Goal: Information Seeking & Learning: Learn about a topic

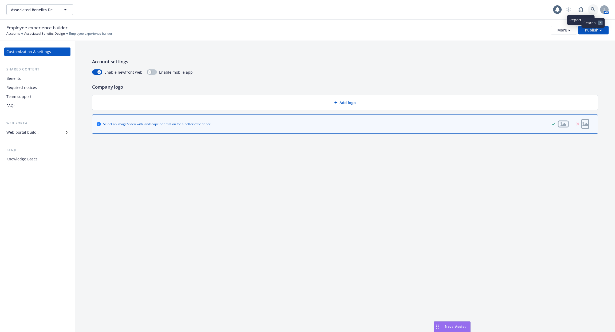
click at [592, 9] on icon at bounding box center [593, 9] width 5 height 5
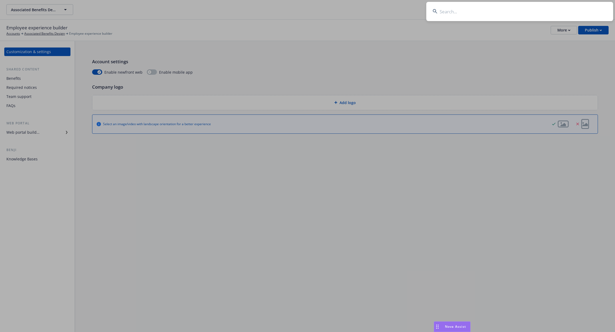
type input "b"
type input "m"
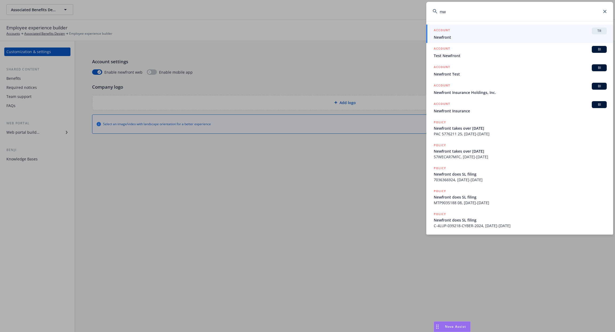
type input "n"
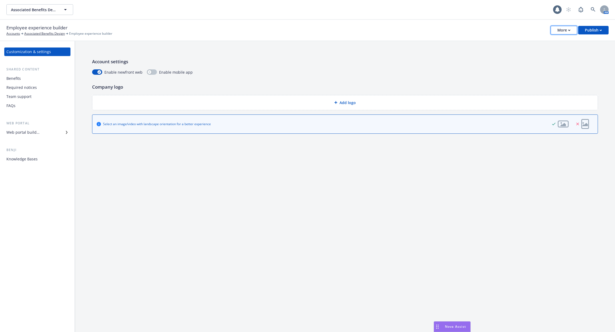
click at [573, 31] on button "More" at bounding box center [564, 30] width 26 height 9
click at [361, 67] on div "Account settings Enable newfront web Enable mobile app" at bounding box center [345, 66] width 506 height 17
click at [36, 136] on div "Web portal builder" at bounding box center [22, 132] width 33 height 9
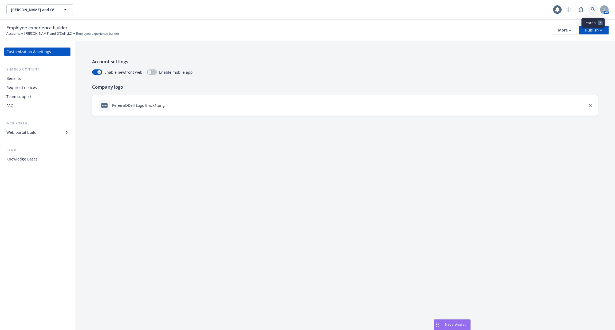
click at [594, 6] on link at bounding box center [593, 9] width 11 height 11
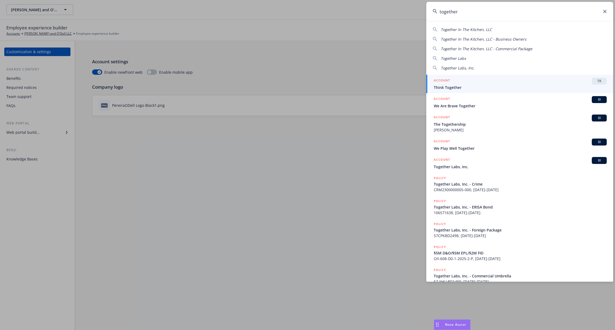
type input "together"
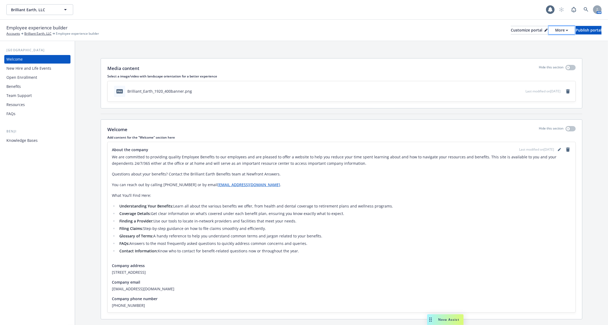
click at [555, 29] on div "More" at bounding box center [561, 30] width 13 height 8
click at [536, 51] on link "Copy portal link" at bounding box center [533, 53] width 49 height 11
click at [555, 32] on div "More" at bounding box center [561, 30] width 13 height 8
click at [541, 44] on link "Copy preview link" at bounding box center [533, 42] width 49 height 11
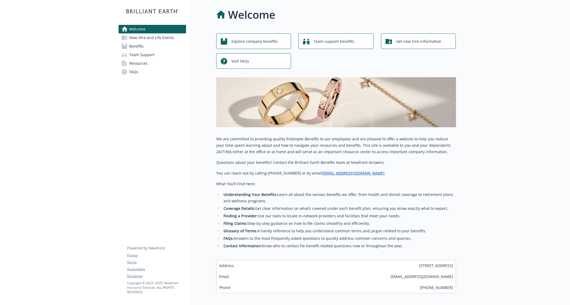
click at [155, 39] on span "New Hire and Life Events" at bounding box center [151, 37] width 45 height 9
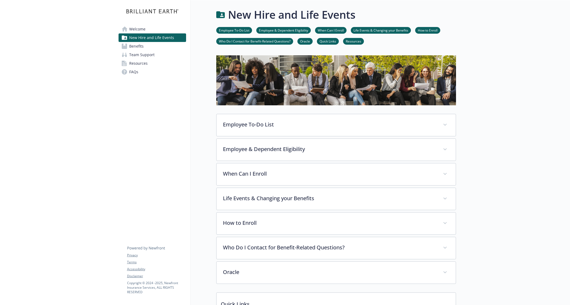
click at [158, 45] on link "Benefits" at bounding box center [153, 46] width 68 height 9
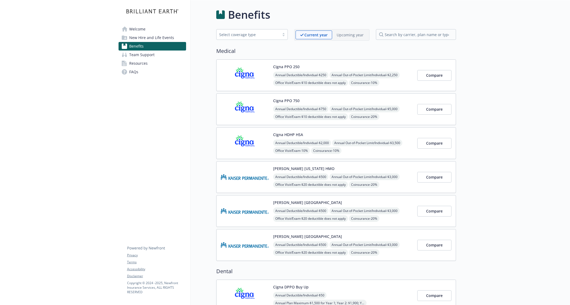
click at [156, 35] on span "New Hire and Life Events" at bounding box center [151, 37] width 45 height 9
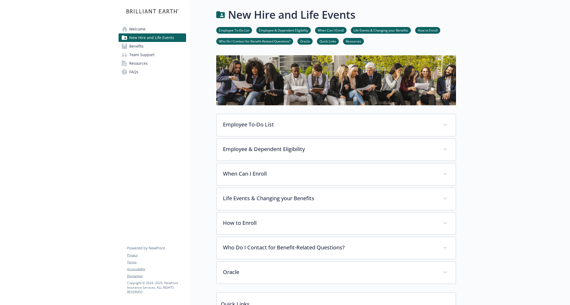
scroll to position [128, 0]
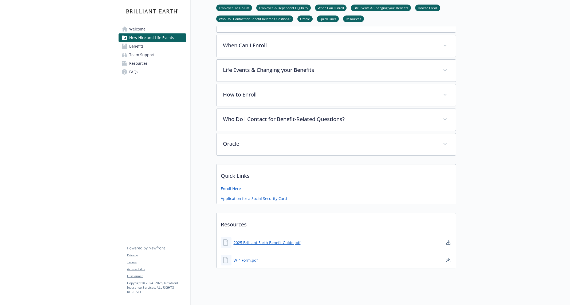
click at [136, 44] on span "Benefits" at bounding box center [136, 46] width 14 height 9
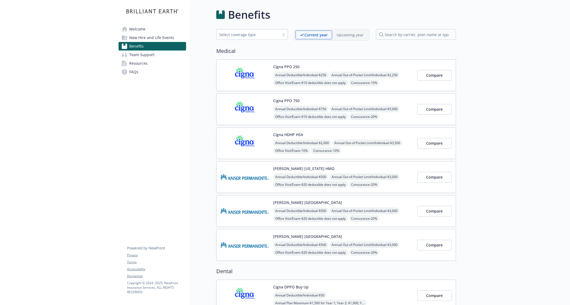
click at [252, 78] on img at bounding box center [245, 75] width 48 height 23
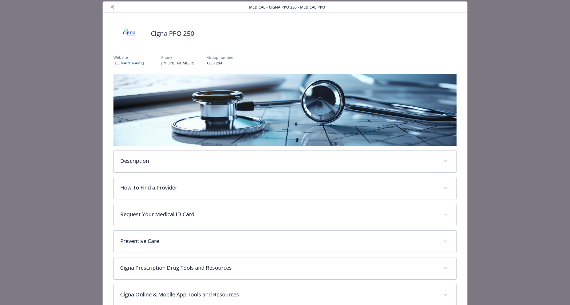
scroll to position [151, 0]
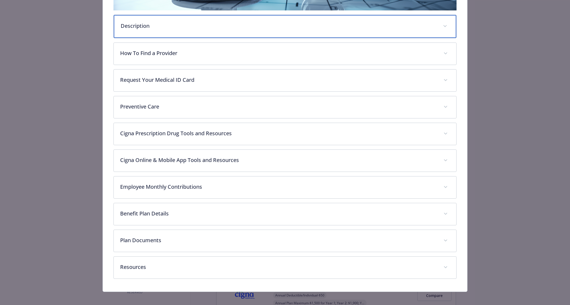
click at [220, 28] on p "Description" at bounding box center [279, 26] width 316 height 8
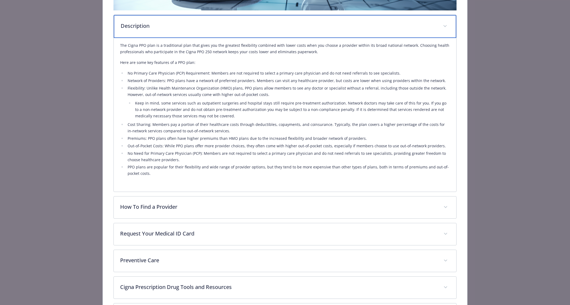
click at [220, 28] on p "Description" at bounding box center [279, 26] width 316 height 8
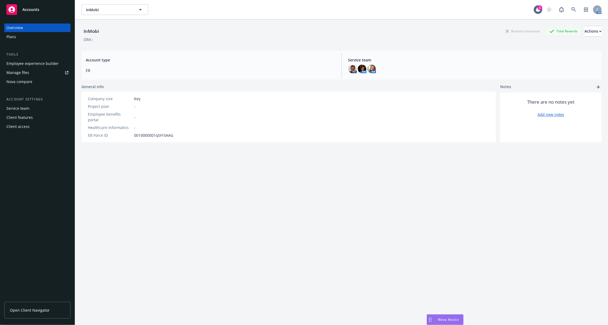
click at [416, 122] on div "Company size Key Project plan - Employee benefits portal - Healthcare Informati…" at bounding box center [288, 117] width 414 height 51
